Goal: Task Accomplishment & Management: Use online tool/utility

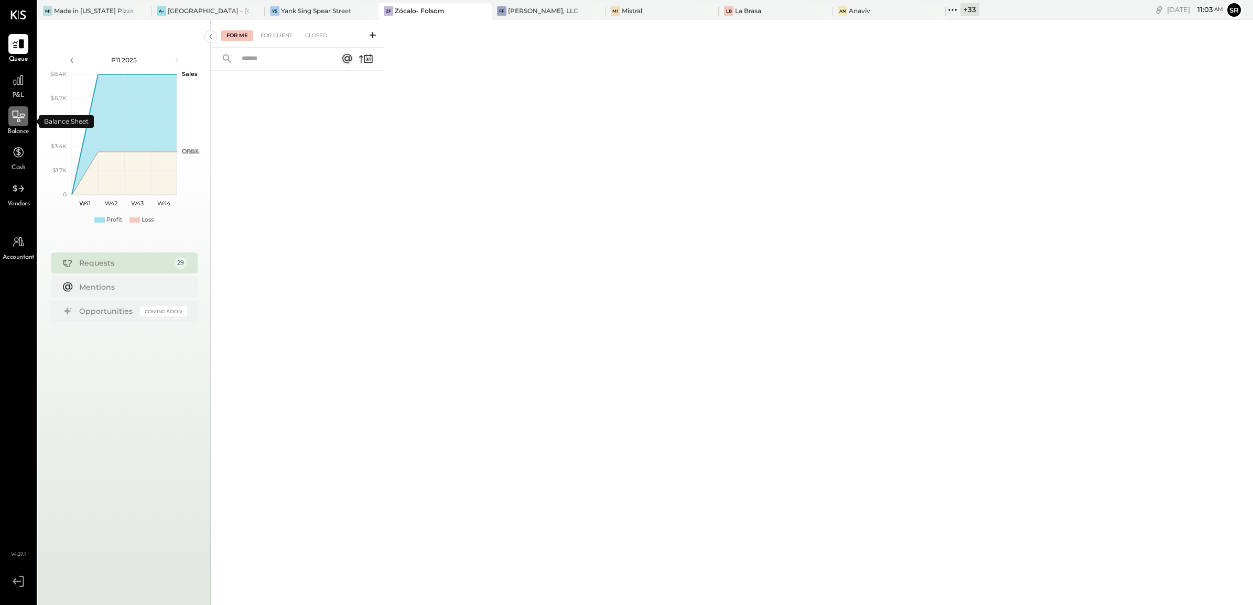
click at [21, 122] on icon at bounding box center [19, 117] width 14 height 14
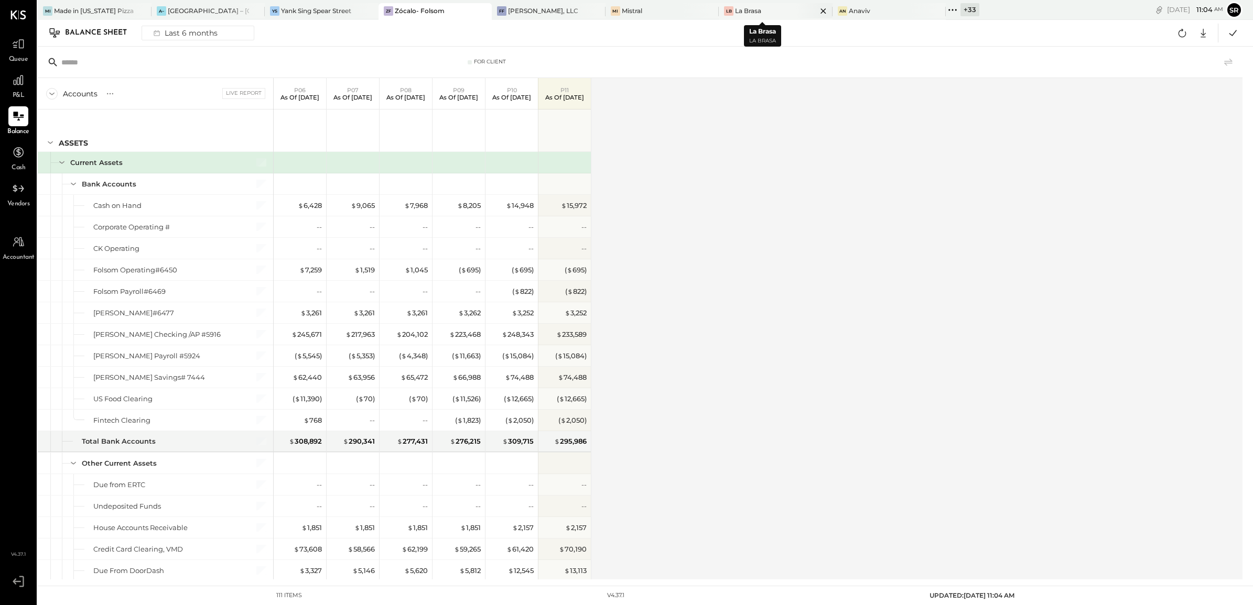
click at [743, 12] on div "La Brasa" at bounding box center [748, 10] width 26 height 9
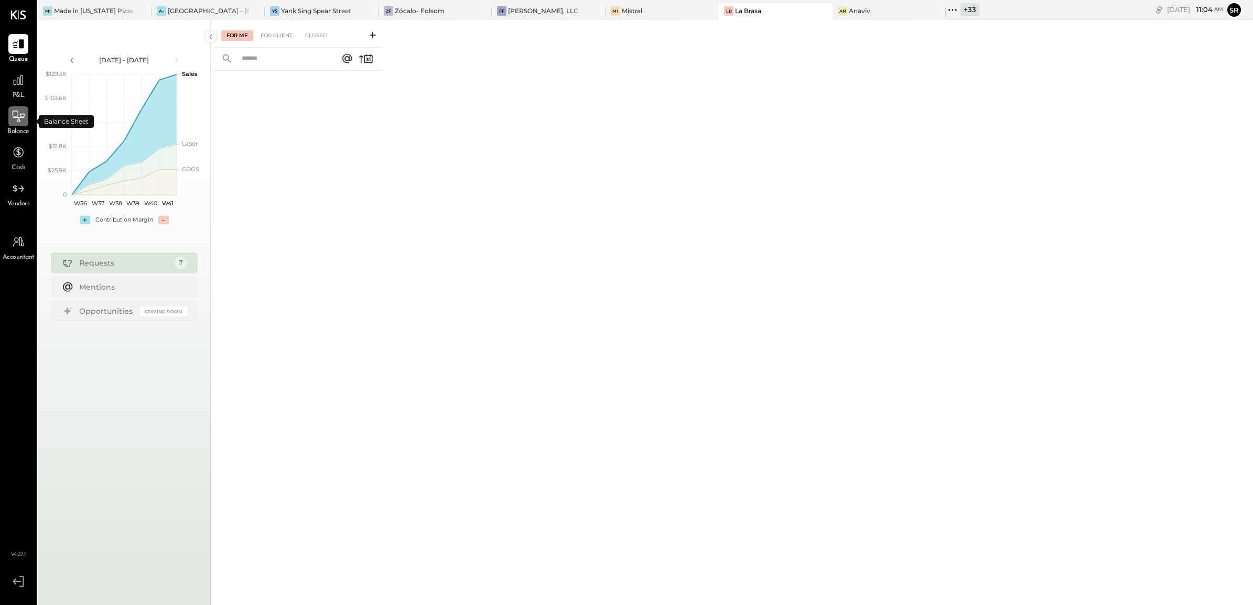
click at [24, 122] on icon at bounding box center [19, 117] width 14 height 14
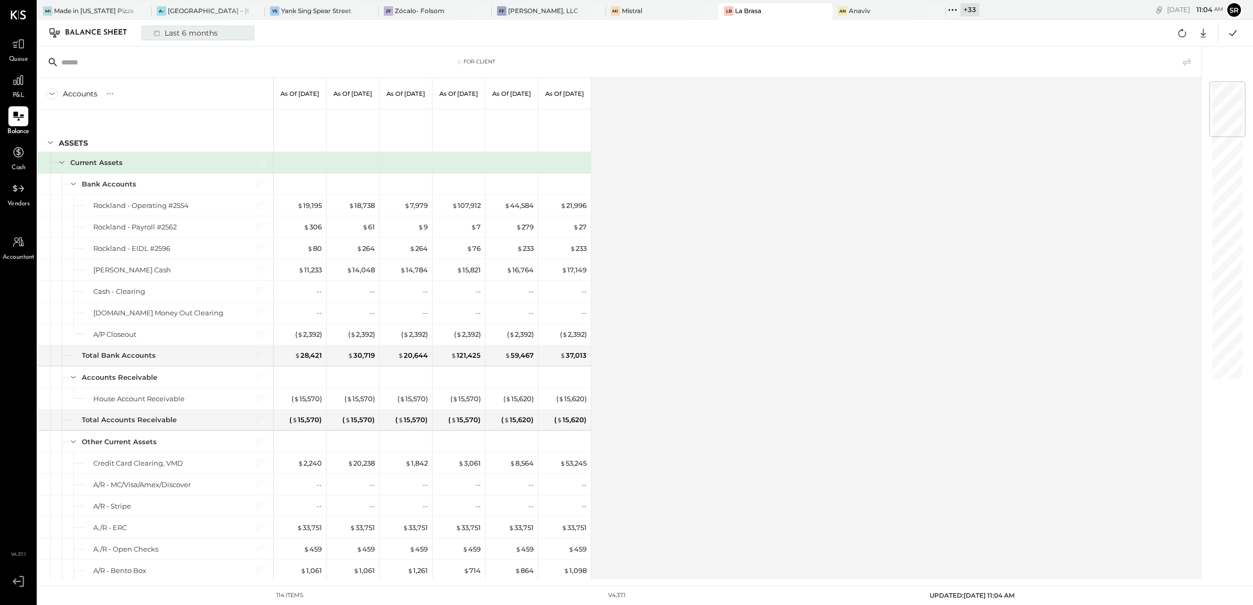
click at [177, 38] on div "Last 6 months" at bounding box center [184, 33] width 74 height 14
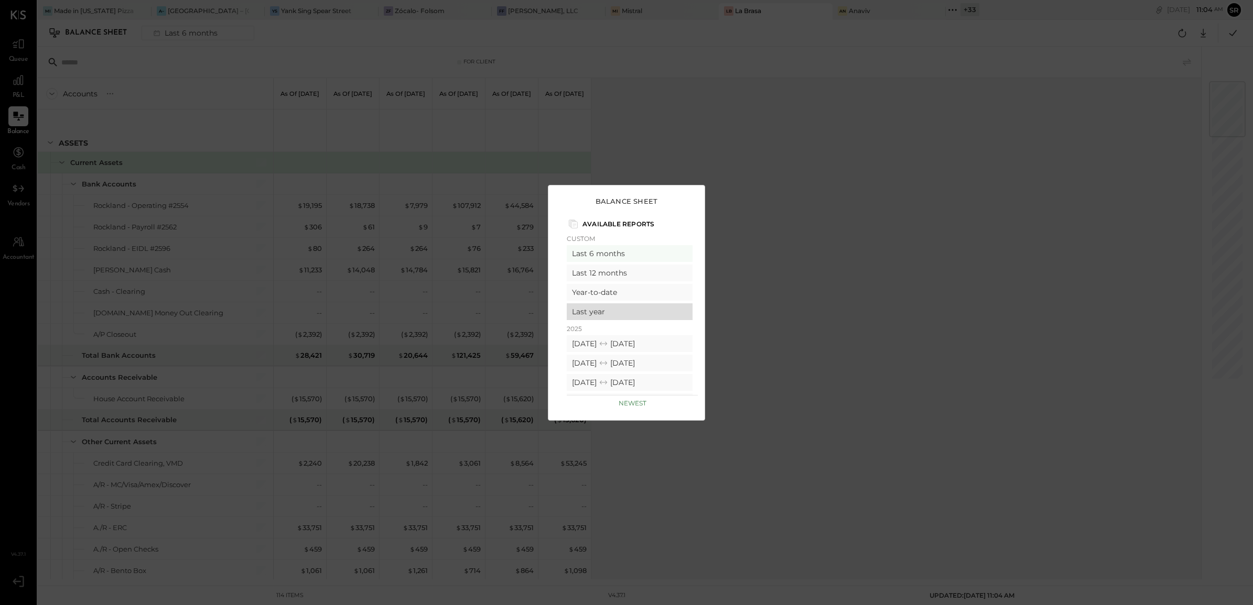
click at [610, 313] on div "Last year" at bounding box center [630, 311] width 126 height 17
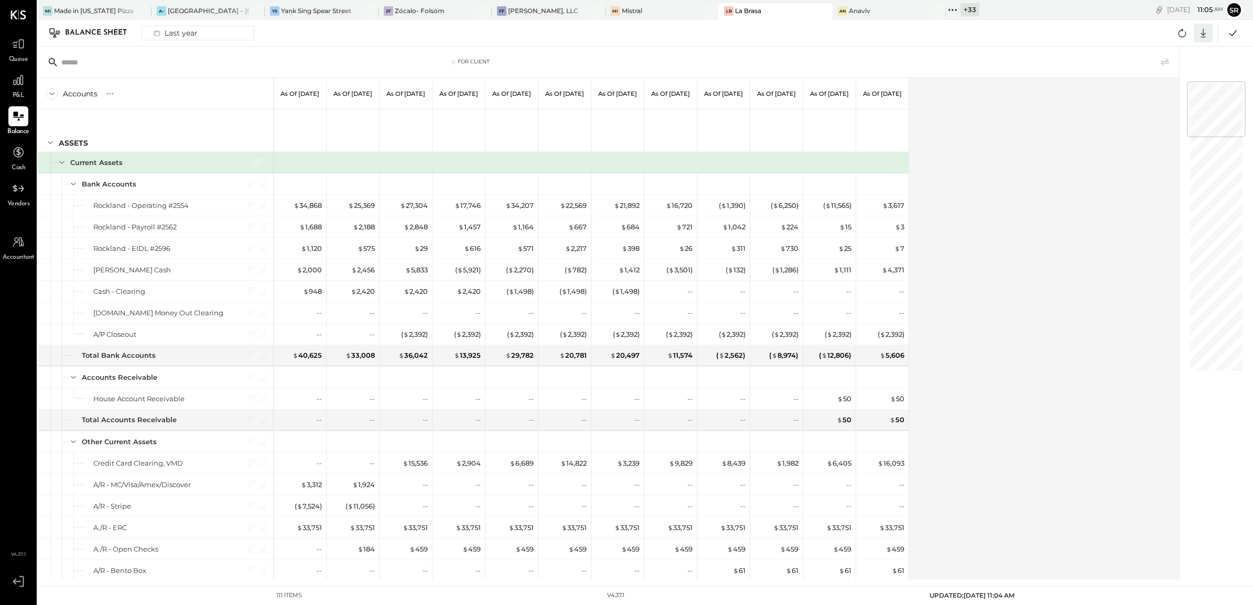
click at [1199, 36] on icon at bounding box center [1203, 33] width 14 height 14
click at [1162, 95] on div "Excel" at bounding box center [1171, 94] width 84 height 22
